Goal: Task Accomplishment & Management: Manage account settings

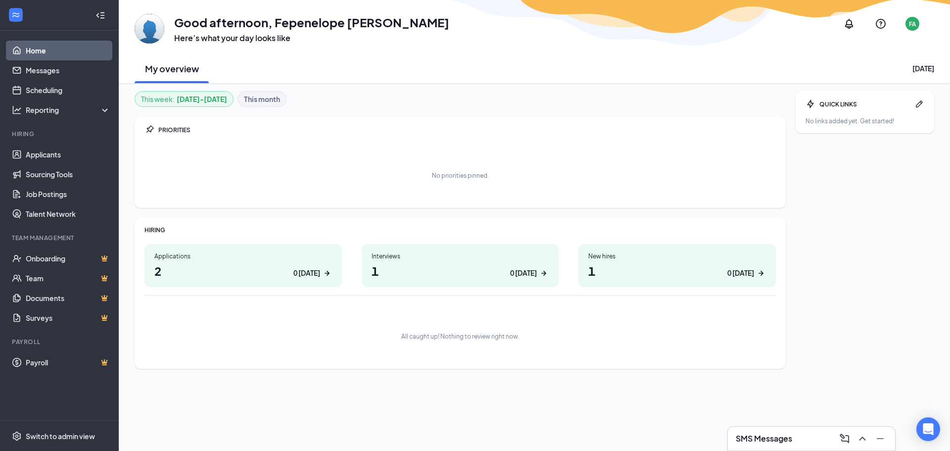
click at [471, 267] on h1 "1 0 [DATE]" at bounding box center [461, 270] width 178 height 17
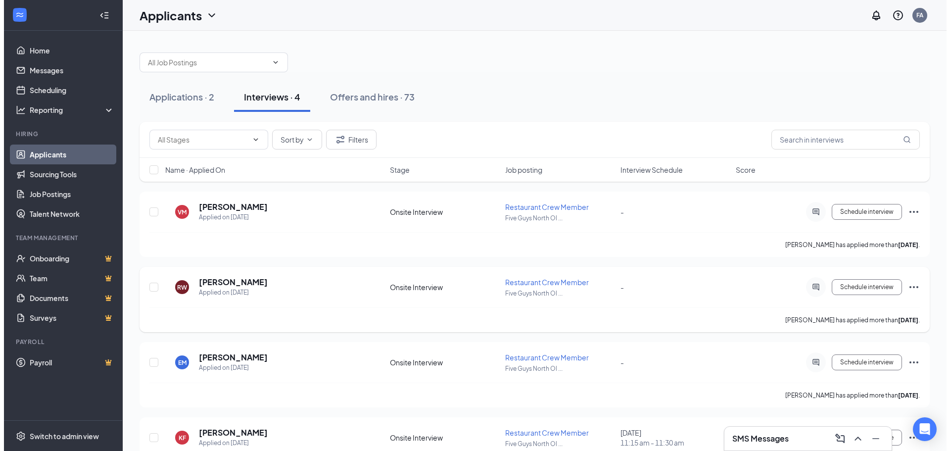
scroll to position [44, 0]
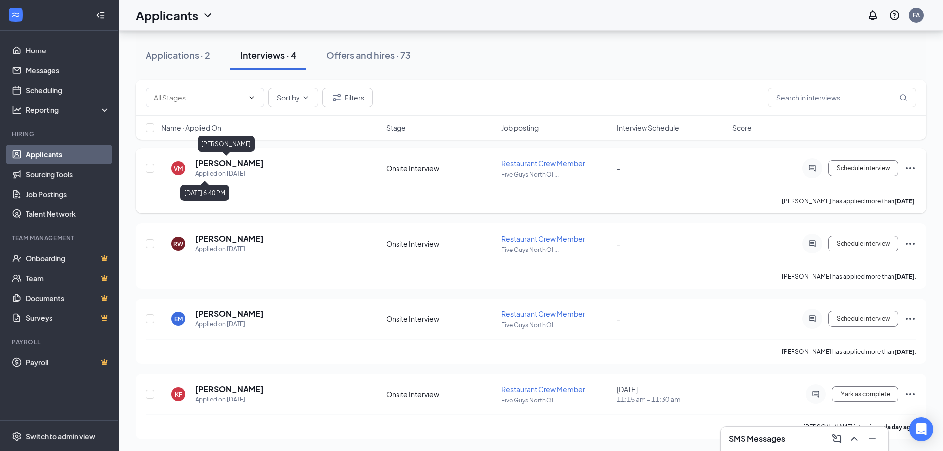
click at [227, 162] on h5 "[PERSON_NAME]" at bounding box center [229, 163] width 69 height 11
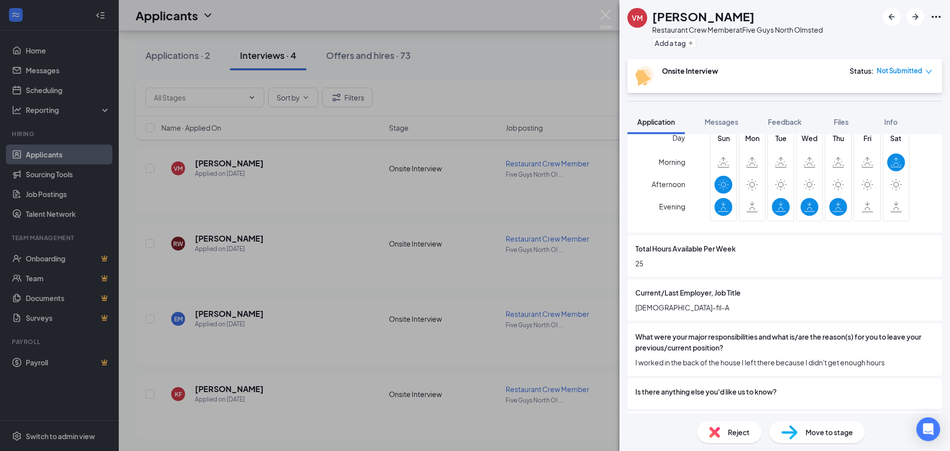
scroll to position [399, 0]
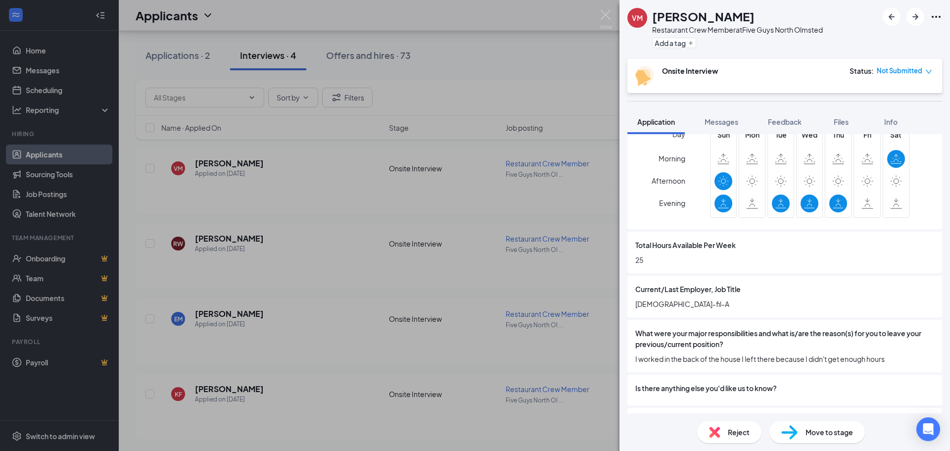
click at [728, 435] on span "Reject" at bounding box center [739, 432] width 22 height 11
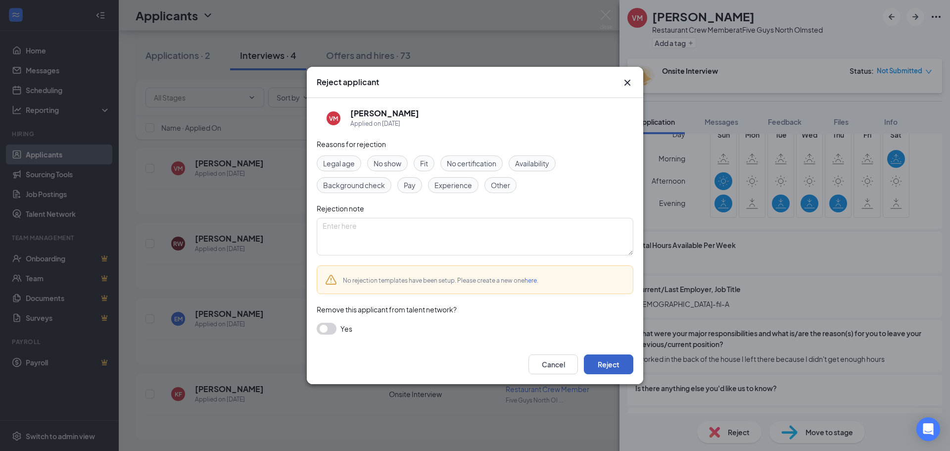
click at [623, 367] on button "Reject" at bounding box center [608, 364] width 49 height 20
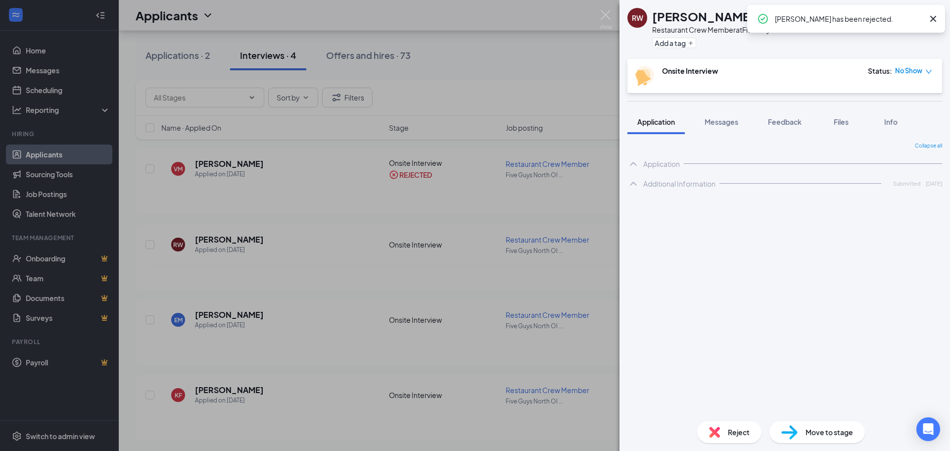
click at [330, 245] on div "RW [PERSON_NAME] Restaurant Crew Member at Five Guys North Olmsted Add a tag On…" at bounding box center [475, 225] width 950 height 451
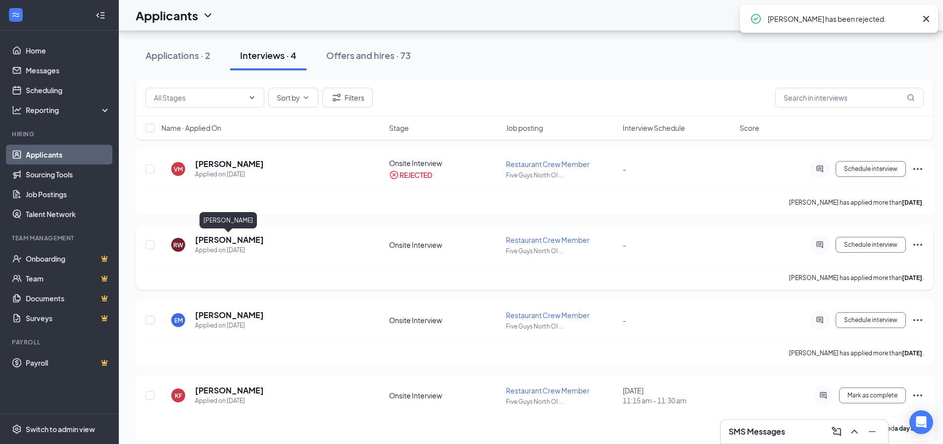
click at [240, 240] on div "VM [PERSON_NAME] Applied on [DATE] Onsite Interview REJECTED Restaurant Crew Me…" at bounding box center [535, 294] width 798 height 292
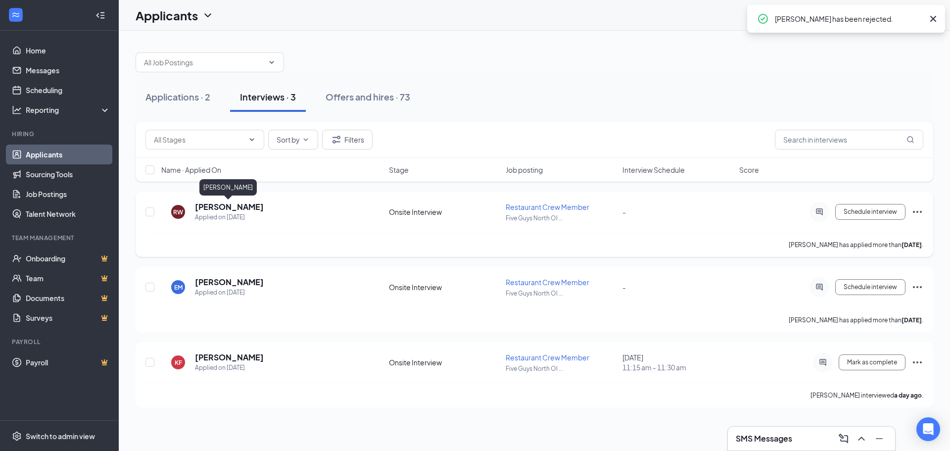
click at [239, 209] on h5 "[PERSON_NAME]" at bounding box center [229, 206] width 69 height 11
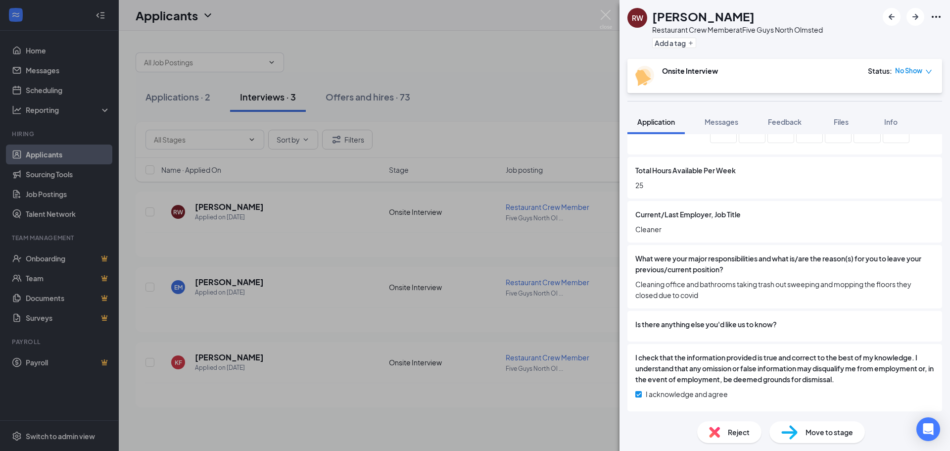
scroll to position [475, 0]
click at [714, 434] on img at bounding box center [714, 432] width 11 height 11
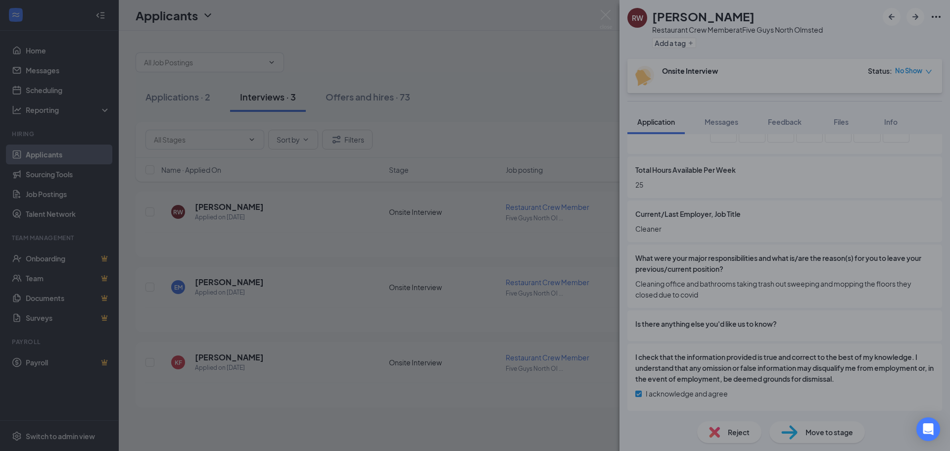
scroll to position [471, 0]
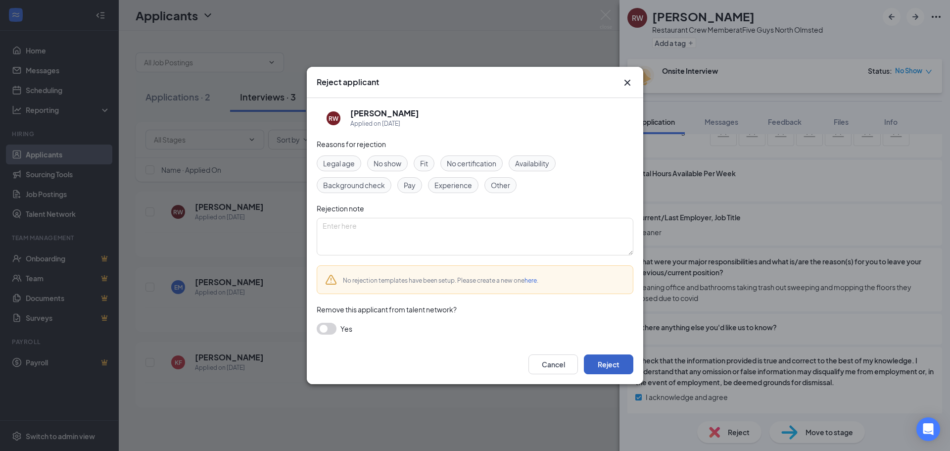
click at [589, 368] on button "Reject" at bounding box center [608, 364] width 49 height 20
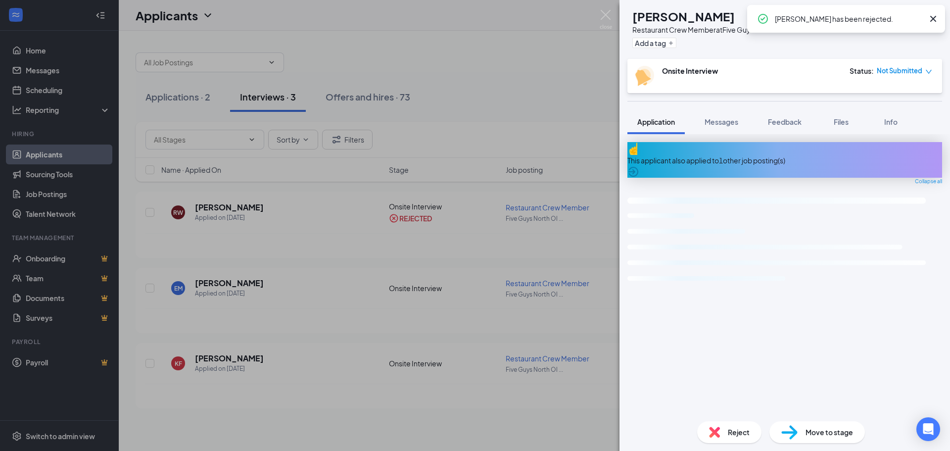
click at [534, 22] on div "EM [PERSON_NAME] Restaurant Crew Member at Five Guys North Olmsted Add a tag On…" at bounding box center [475, 225] width 950 height 451
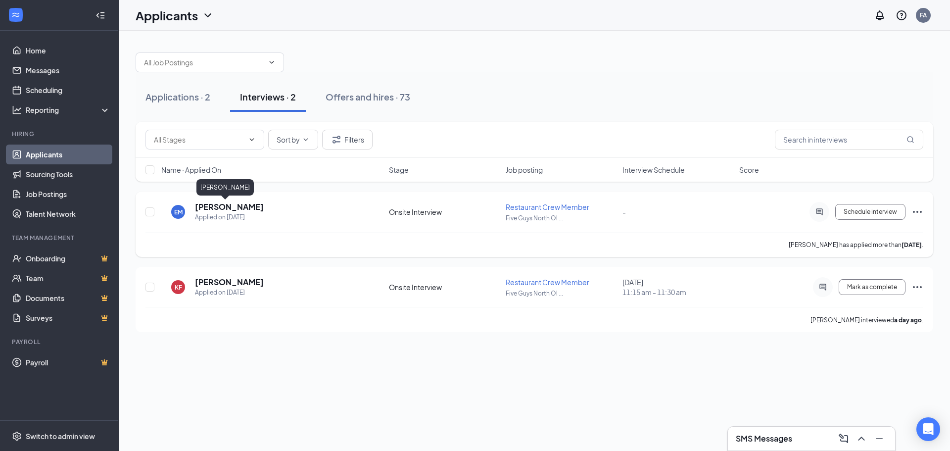
click at [217, 208] on h5 "[PERSON_NAME]" at bounding box center [229, 206] width 69 height 11
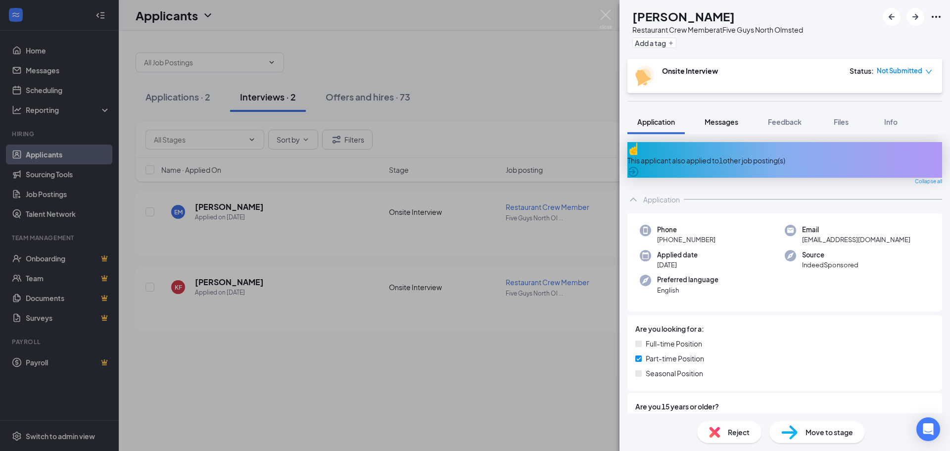
click at [727, 121] on span "Messages" at bounding box center [722, 121] width 34 height 9
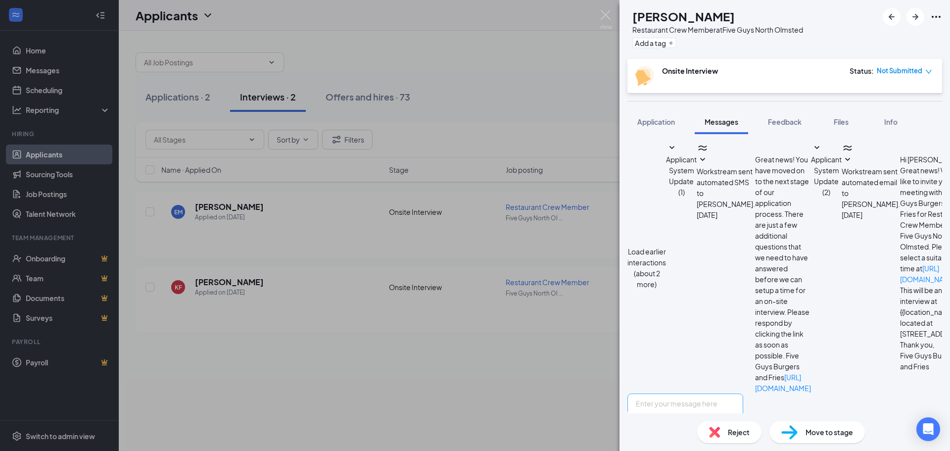
scroll to position [245, 0]
click at [743, 394] on textarea at bounding box center [686, 423] width 116 height 59
type textarea "Hello [PERSON_NAME] thank u for apply for Five Guys cant wait for you to schedu…"
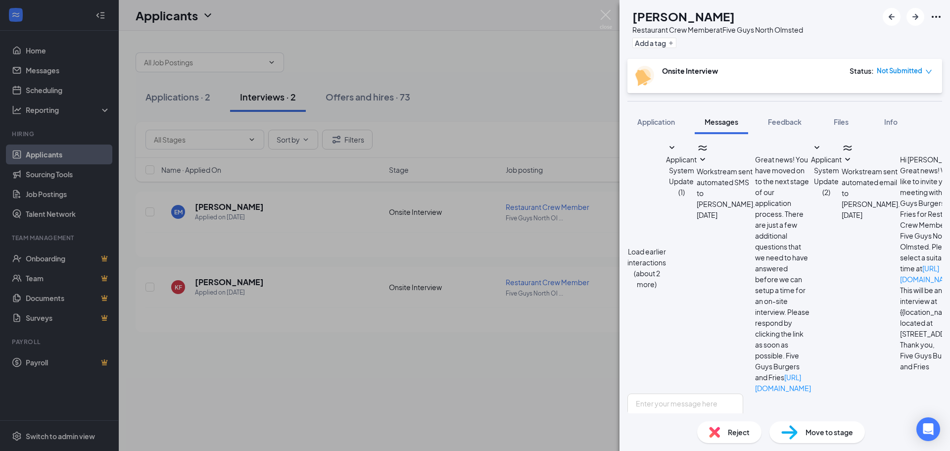
click at [604, 13] on img at bounding box center [606, 19] width 12 height 19
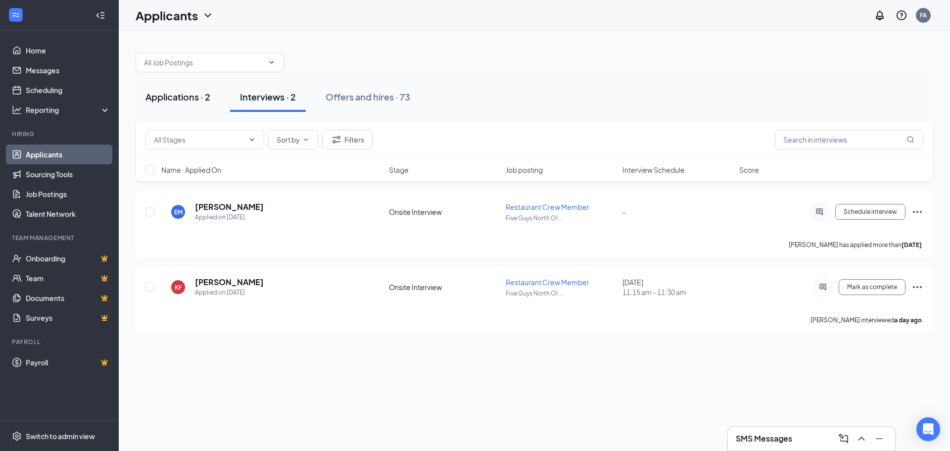
click at [197, 101] on div "Applications · 2" at bounding box center [178, 97] width 65 height 12
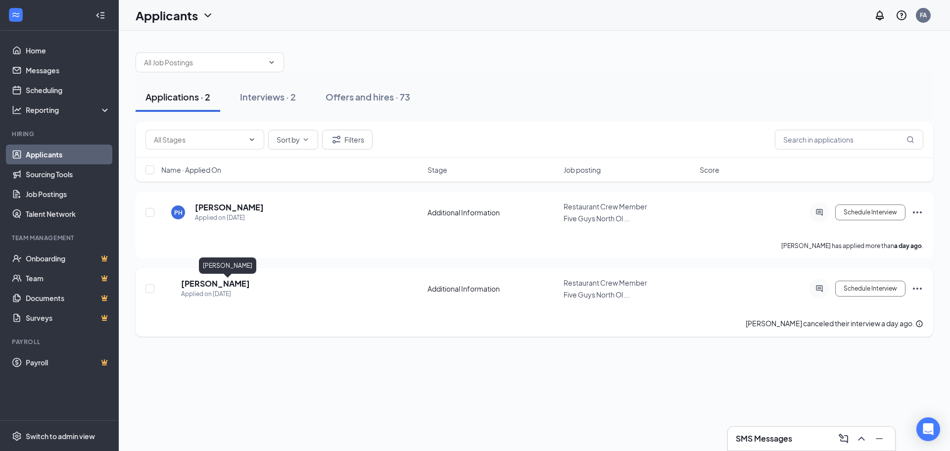
click at [242, 289] on h5 "[PERSON_NAME]" at bounding box center [215, 283] width 69 height 11
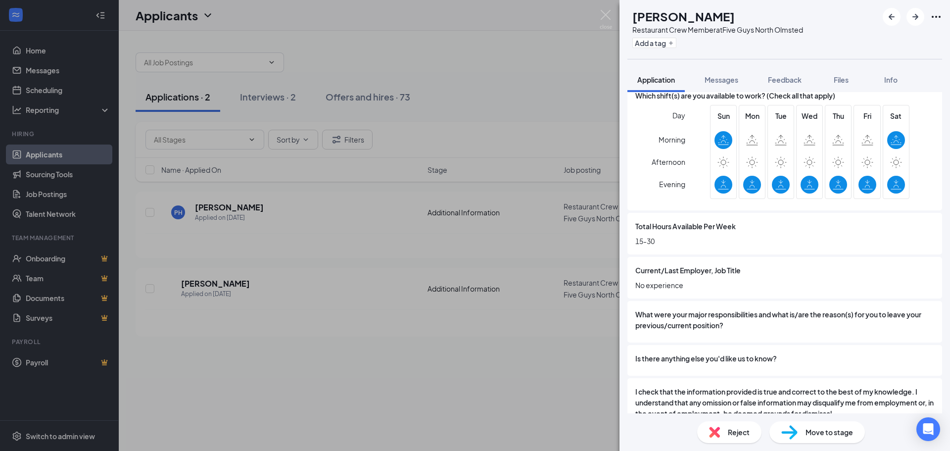
scroll to position [411, 0]
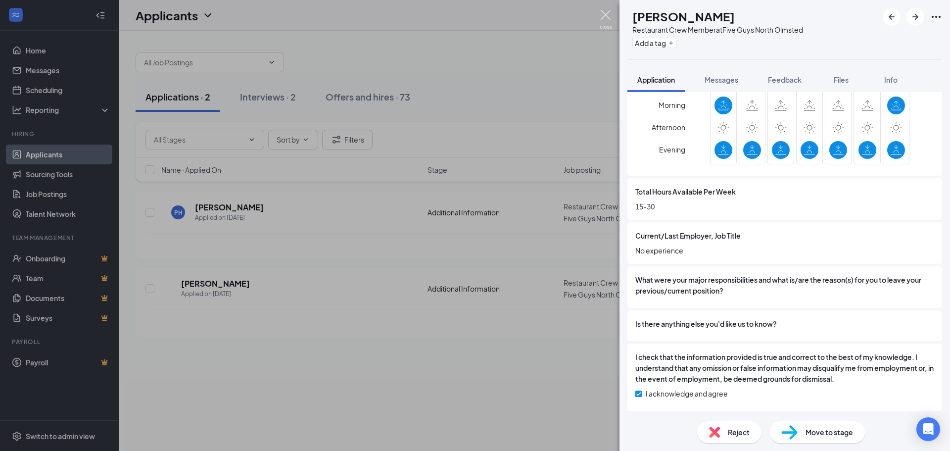
click at [609, 10] on img at bounding box center [606, 19] width 12 height 19
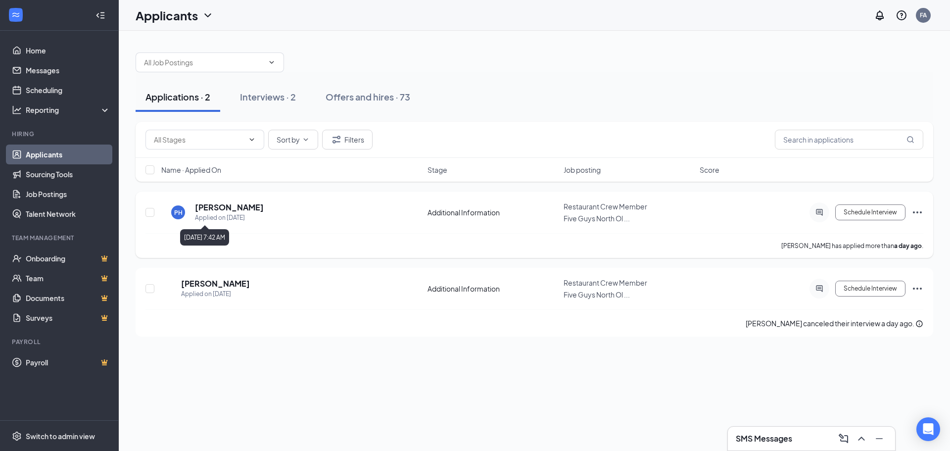
click at [233, 214] on div "Applied on [DATE]" at bounding box center [229, 218] width 69 height 10
click at [235, 205] on h5 "[PERSON_NAME]" at bounding box center [229, 207] width 69 height 11
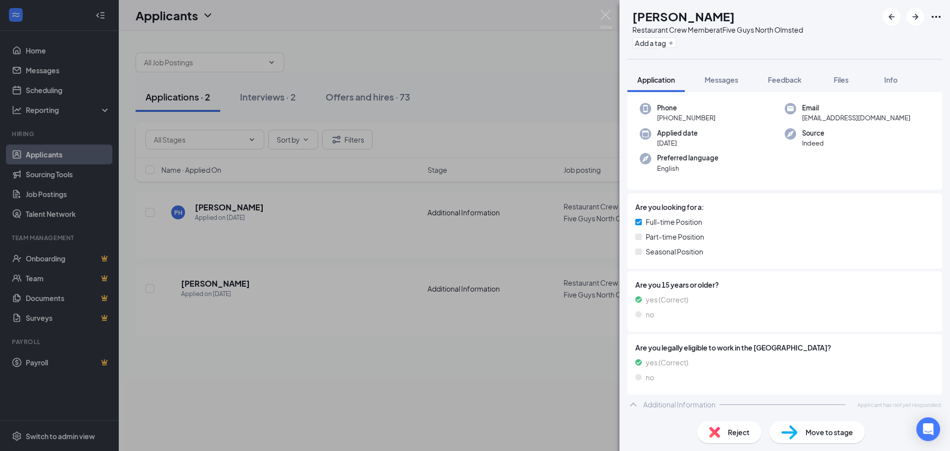
scroll to position [45, 0]
click at [594, 16] on div "PH [PERSON_NAME] Restaurant Crew Member at Five Guys North Olmsted Add a tag Ap…" at bounding box center [475, 225] width 950 height 451
